Goal: Subscribe to service/newsletter

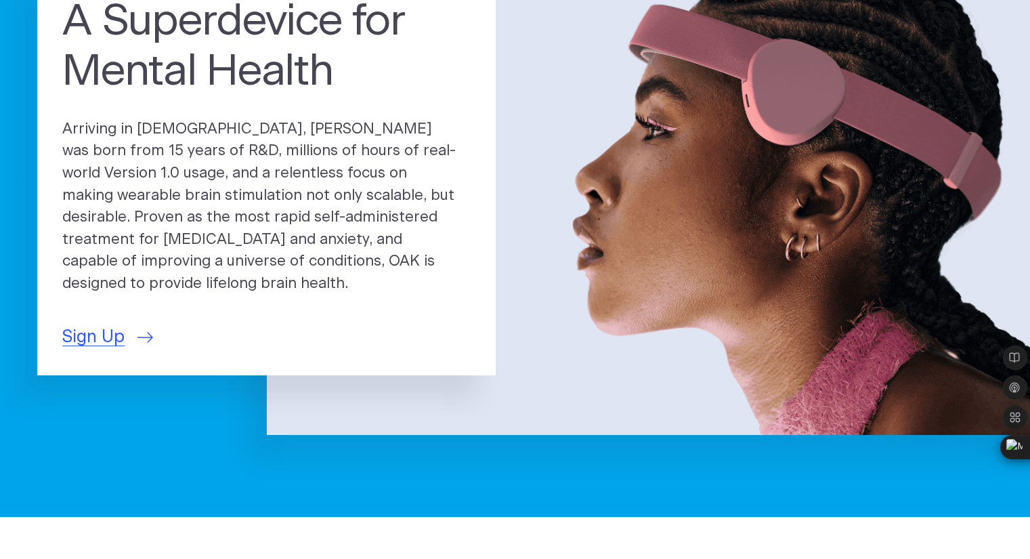
click at [353, 337] on p "Sign Up" at bounding box center [266, 337] width 408 height 26
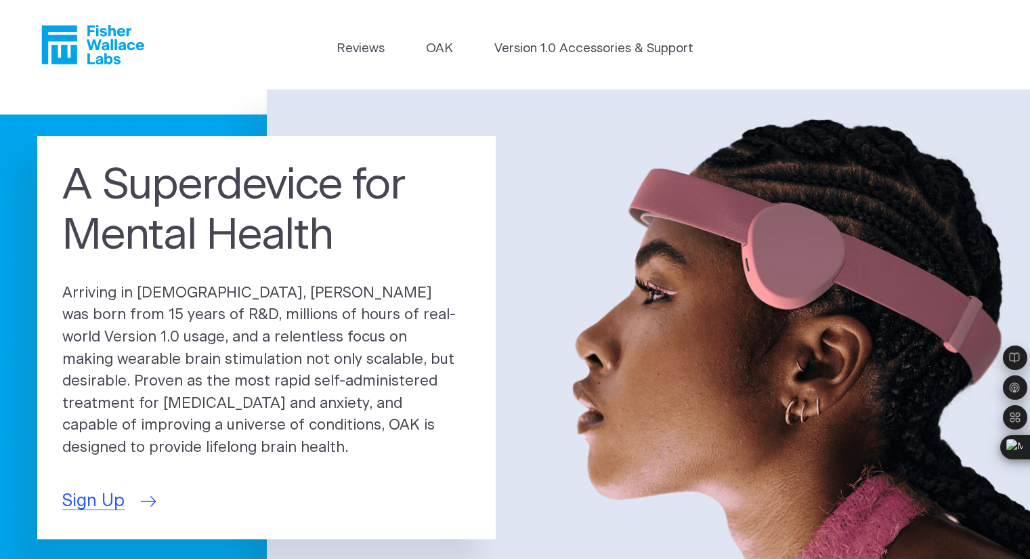
click at [108, 488] on span "Sign Up" at bounding box center [93, 501] width 62 height 26
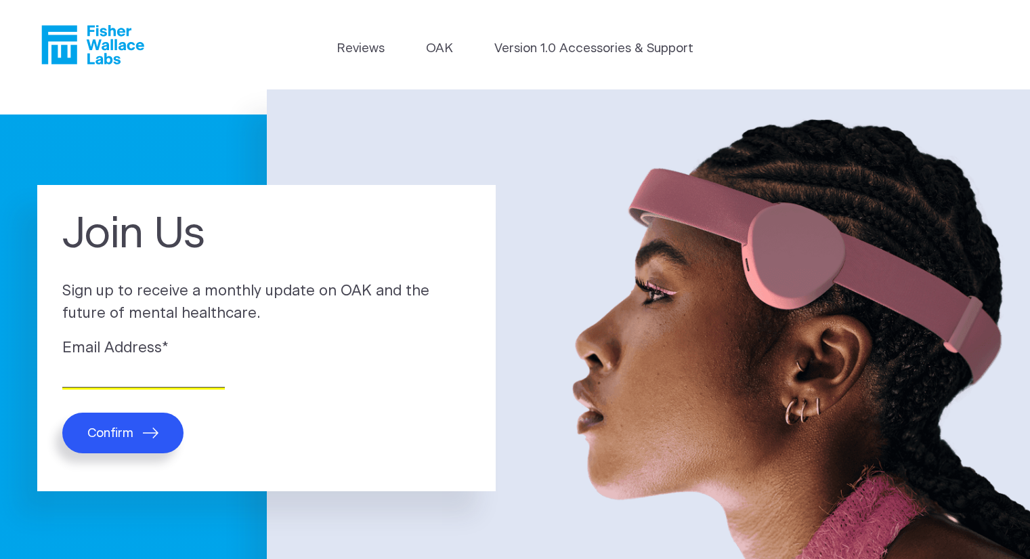
drag, startPoint x: 0, startPoint y: 0, endPoint x: 190, endPoint y: 376, distance: 420.9
click at [190, 376] on input "Email Address *" at bounding box center [143, 376] width 162 height 21
type input "ft242307@gmail.com"
click at [148, 435] on icon "submit" at bounding box center [151, 432] width 16 height 11
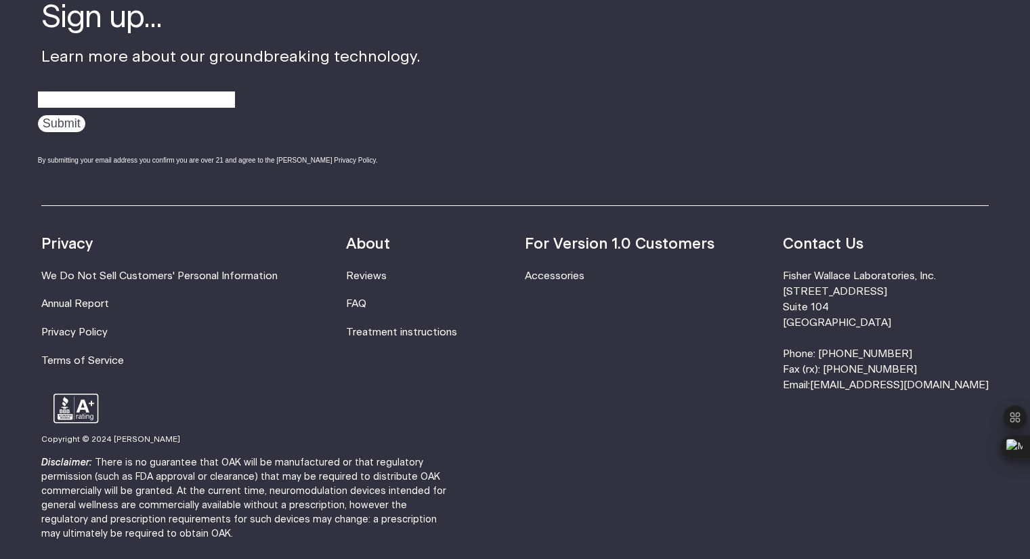
scroll to position [403, 0]
